Goal: Task Accomplishment & Management: Use online tool/utility

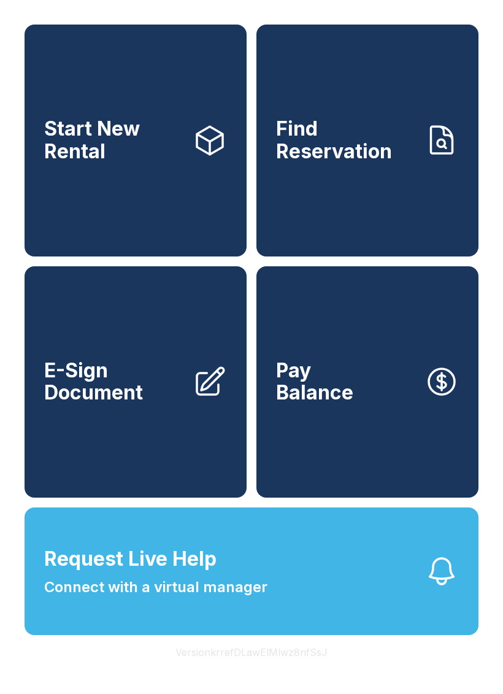
click at [264, 670] on button "Version krrefDLawElMlwz8nfSsJ" at bounding box center [252, 652] width 172 height 34
click at [263, 670] on button "Version krrefDLawElMlwz8nfSsJ" at bounding box center [252, 652] width 172 height 34
click at [269, 670] on button "Version krrefDLawElMlwz8nfSsJ" at bounding box center [252, 652] width 172 height 34
click at [268, 670] on button "Version krrefDLawElMlwz8nfSsJ" at bounding box center [252, 652] width 172 height 34
click at [255, 670] on button "Version krrefDLawElMlwz8nfSsJ" at bounding box center [252, 652] width 172 height 34
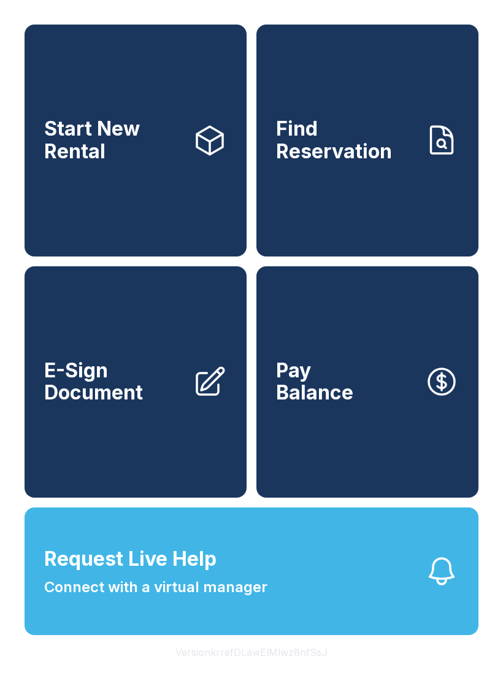
click at [255, 670] on button "Version krrefDLawElMlwz8nfSsJ" at bounding box center [252, 652] width 172 height 34
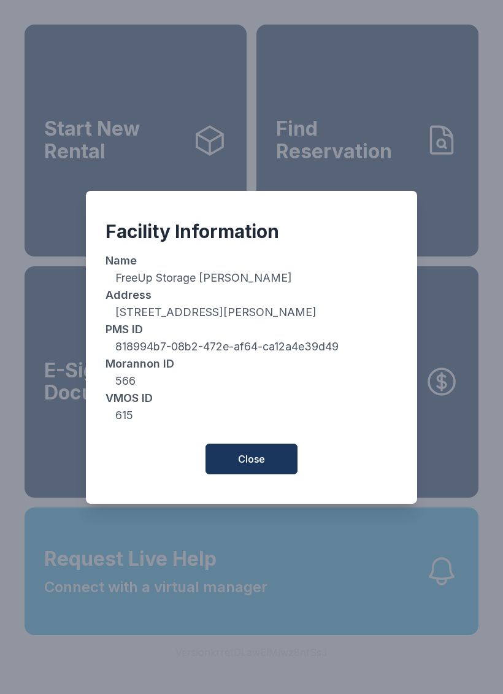
click at [254, 463] on span "Close" at bounding box center [251, 459] width 27 height 15
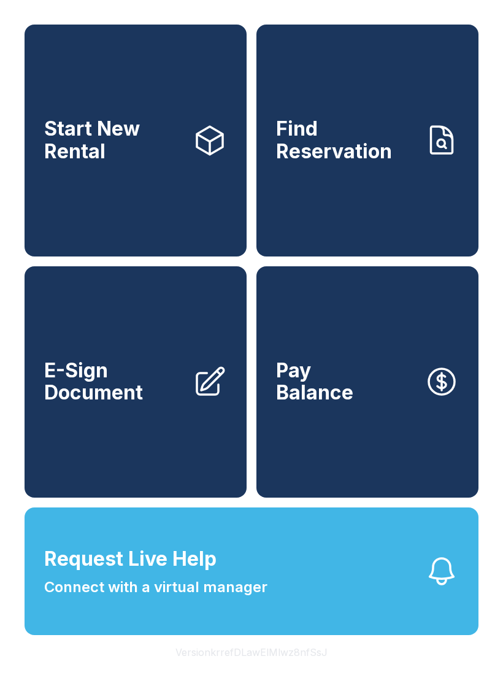
click at [207, 670] on button "Version krrefDLawElMlwz8nfSsJ" at bounding box center [252, 652] width 172 height 34
click at [213, 670] on button "Version krrefDLawElMlwz8nfSsJ" at bounding box center [252, 652] width 172 height 34
click at [220, 670] on button "Version krrefDLawElMlwz8nfSsJ" at bounding box center [252, 652] width 172 height 34
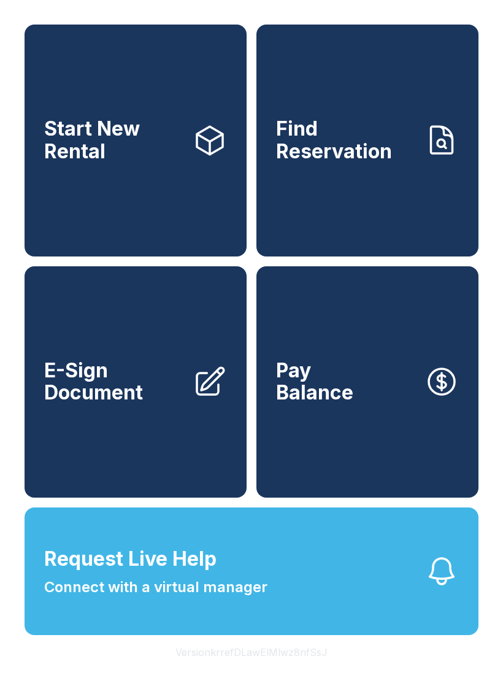
click at [232, 670] on button "Version krrefDLawElMlwz8nfSsJ" at bounding box center [252, 652] width 172 height 34
click at [197, 670] on button "Version krrefDLawElMlwz8nfSsJ" at bounding box center [252, 652] width 172 height 34
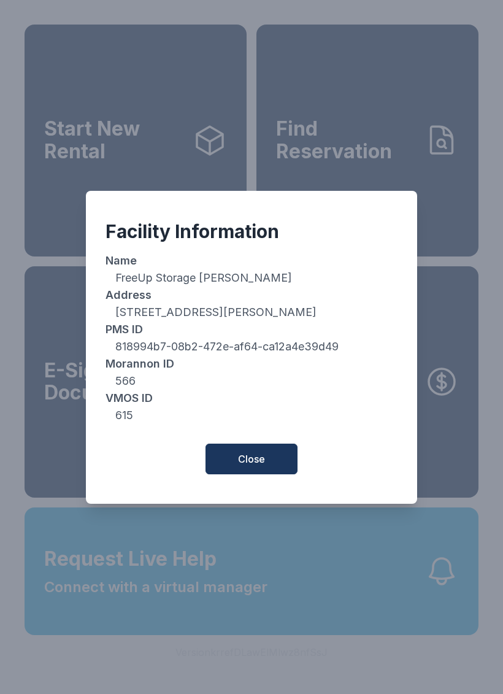
click at [253, 461] on span "Close" at bounding box center [251, 459] width 27 height 15
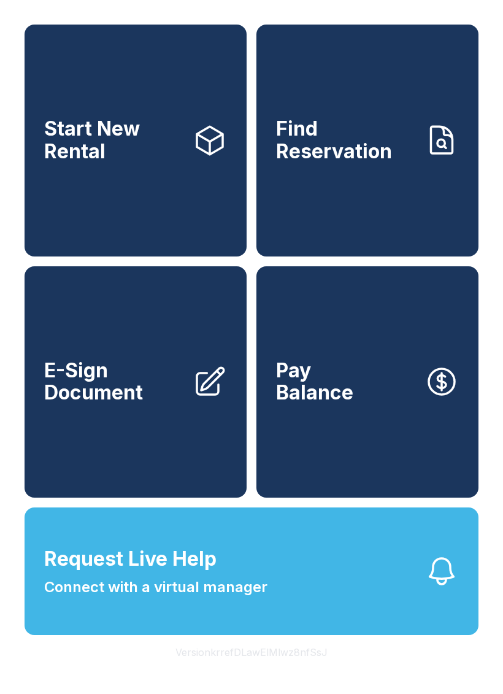
click at [272, 670] on button "Version krrefDLawElMlwz8nfSsJ" at bounding box center [252, 652] width 172 height 34
click at [271, 670] on button "Version krrefDLawElMlwz8nfSsJ" at bounding box center [252, 652] width 172 height 34
click at [280, 670] on button "Version krrefDLawElMlwz8nfSsJ" at bounding box center [252, 652] width 172 height 34
click at [279, 670] on button "Version krrefDLawElMlwz8nfSsJ" at bounding box center [252, 652] width 172 height 34
click at [287, 670] on button "Version krrefDLawElMlwz8nfSsJ" at bounding box center [252, 652] width 172 height 34
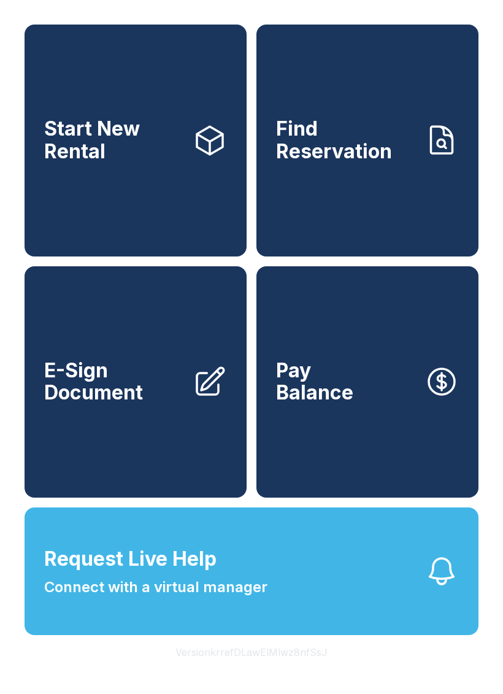
click at [287, 670] on button "Version krrefDLawElMlwz8nfSsJ" at bounding box center [252, 652] width 172 height 34
click at [276, 670] on button "Version krrefDLawElMlwz8nfSsJ" at bounding box center [252, 652] width 172 height 34
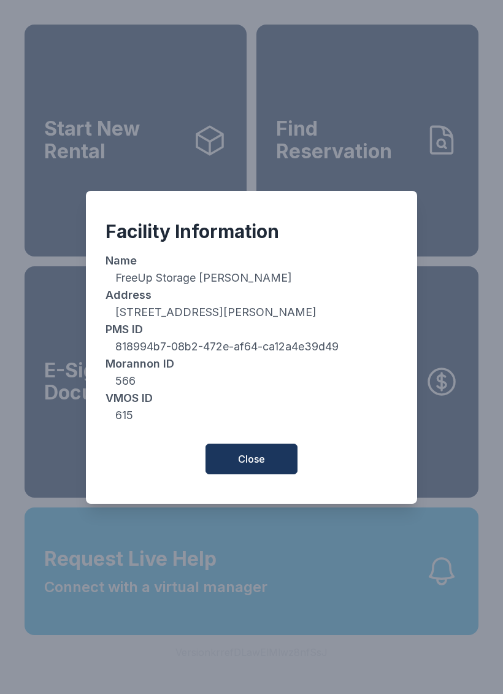
click at [245, 465] on span "Close" at bounding box center [251, 459] width 27 height 15
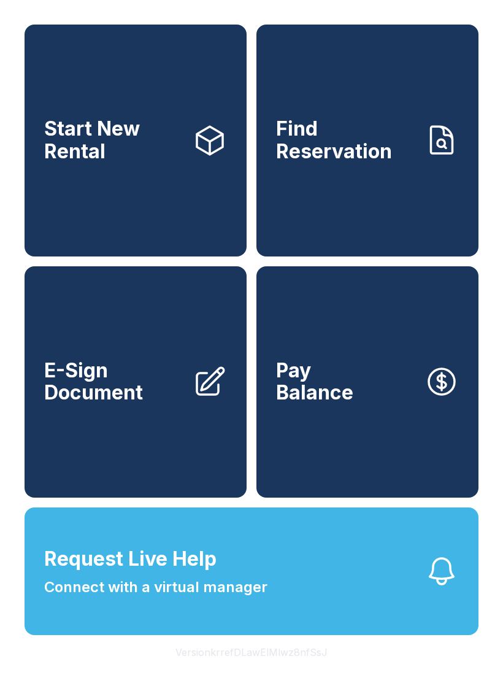
click at [369, 401] on button "Pay Balance" at bounding box center [368, 382] width 222 height 232
click at [127, 152] on span "Start New Rental" at bounding box center [113, 140] width 139 height 45
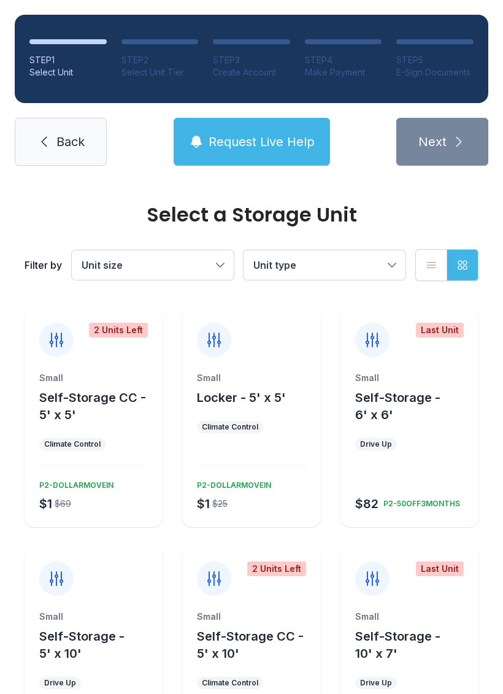
click at [60, 137] on span "Back" at bounding box center [70, 141] width 28 height 17
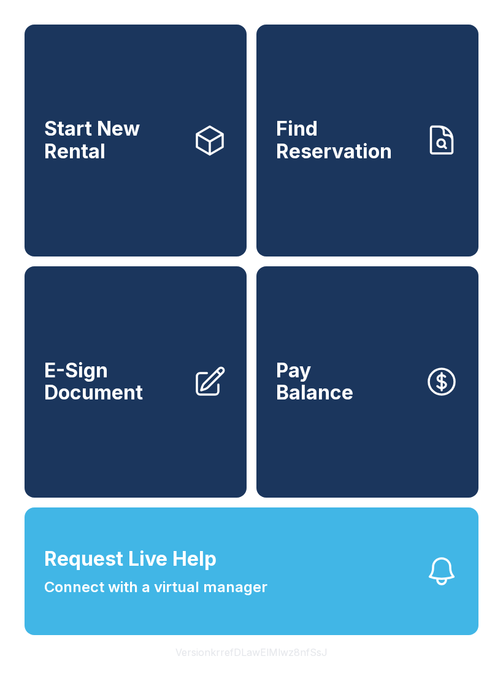
click at [376, 585] on button "Request Live Help Connect with a virtual manager" at bounding box center [252, 572] width 454 height 128
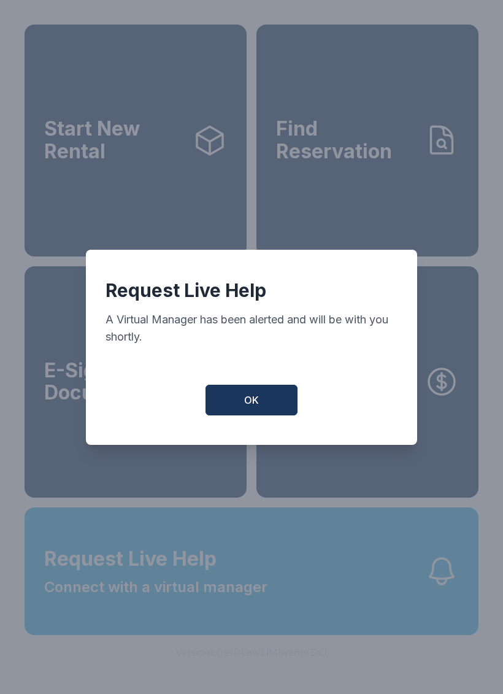
click at [258, 408] on span "OK" at bounding box center [251, 400] width 15 height 15
